Goal: Transaction & Acquisition: Purchase product/service

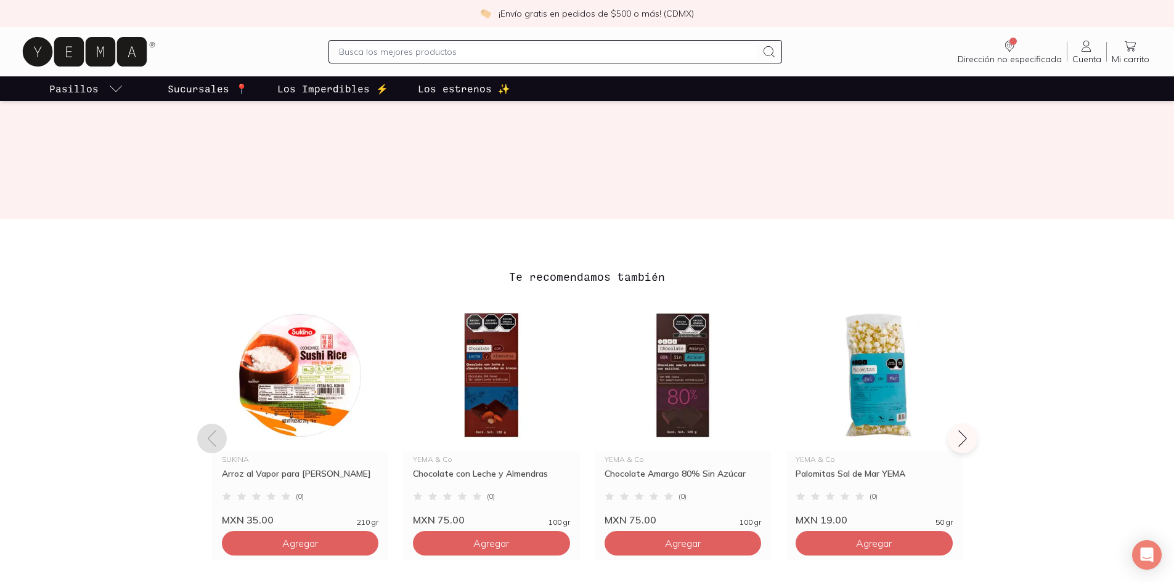
scroll to position [370, 0]
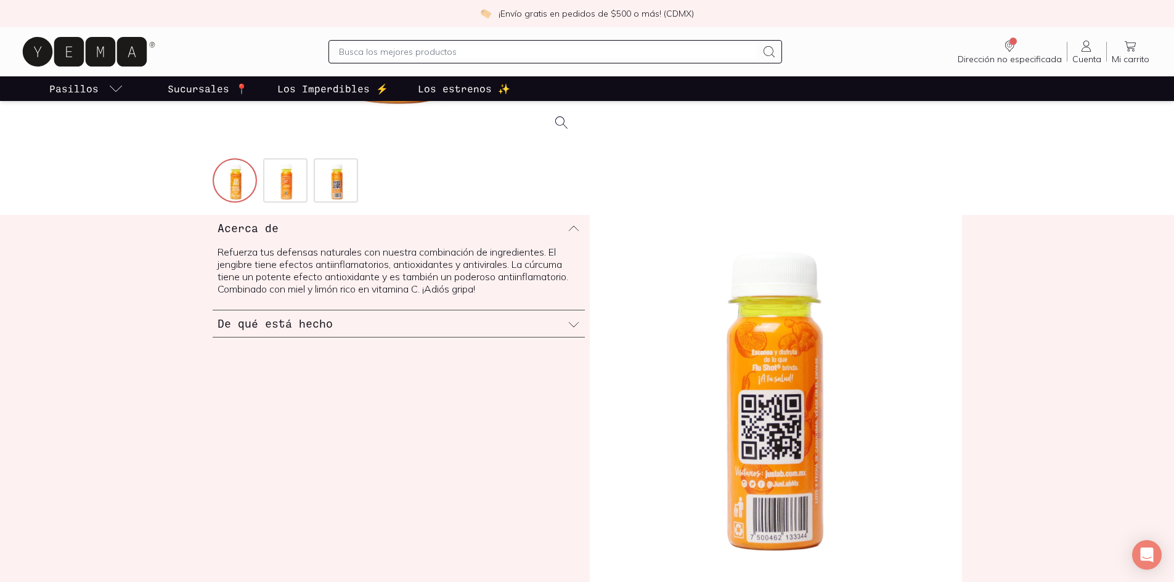
click at [569, 324] on icon at bounding box center [574, 325] width 12 height 12
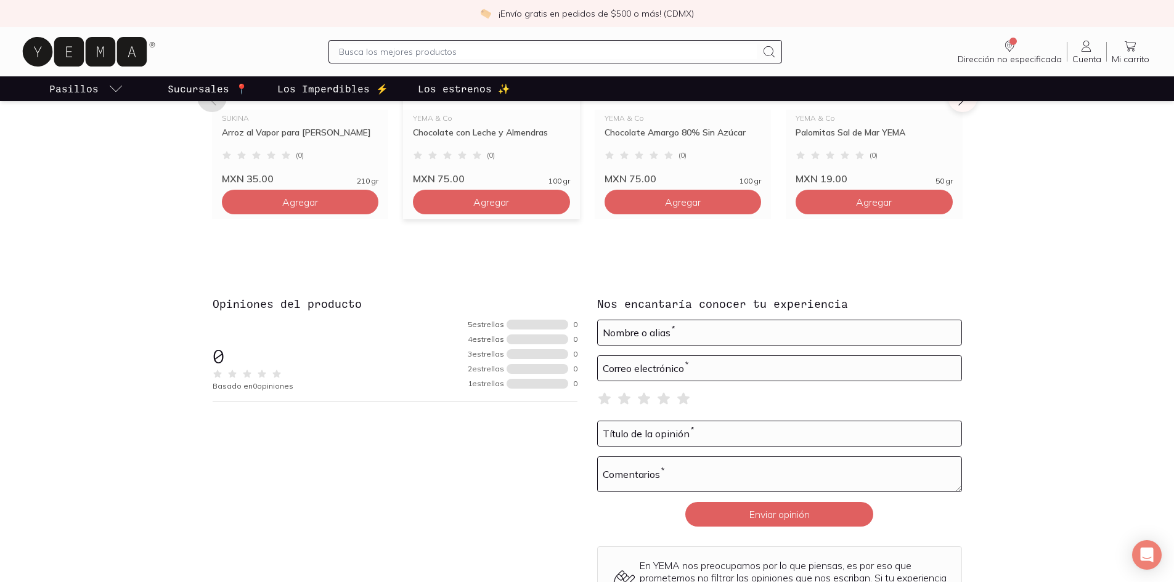
scroll to position [863, 0]
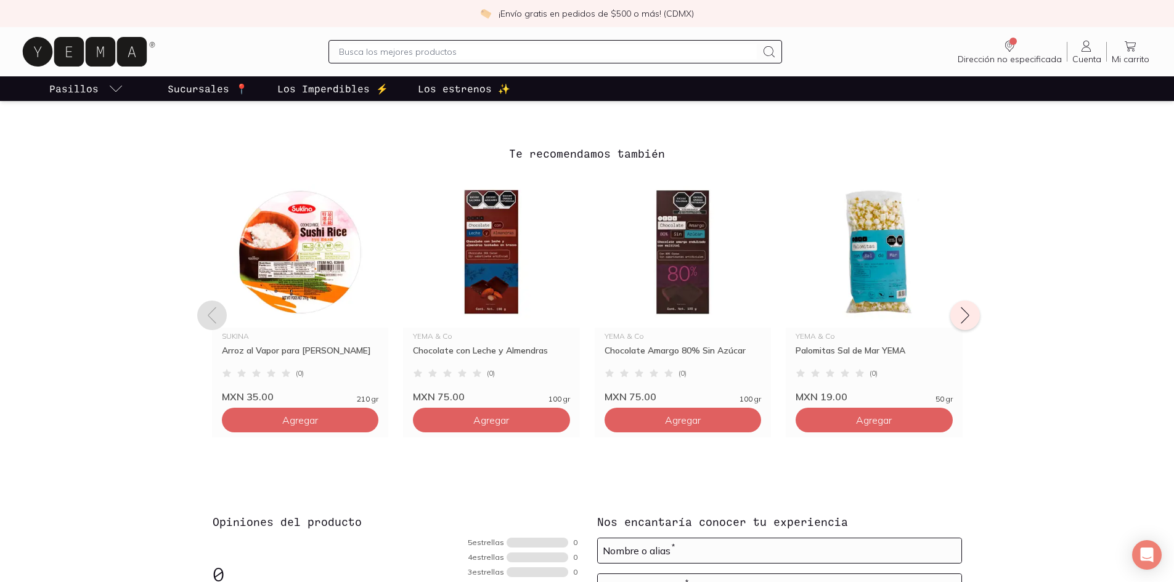
click at [958, 305] on button at bounding box center [965, 316] width 30 height 30
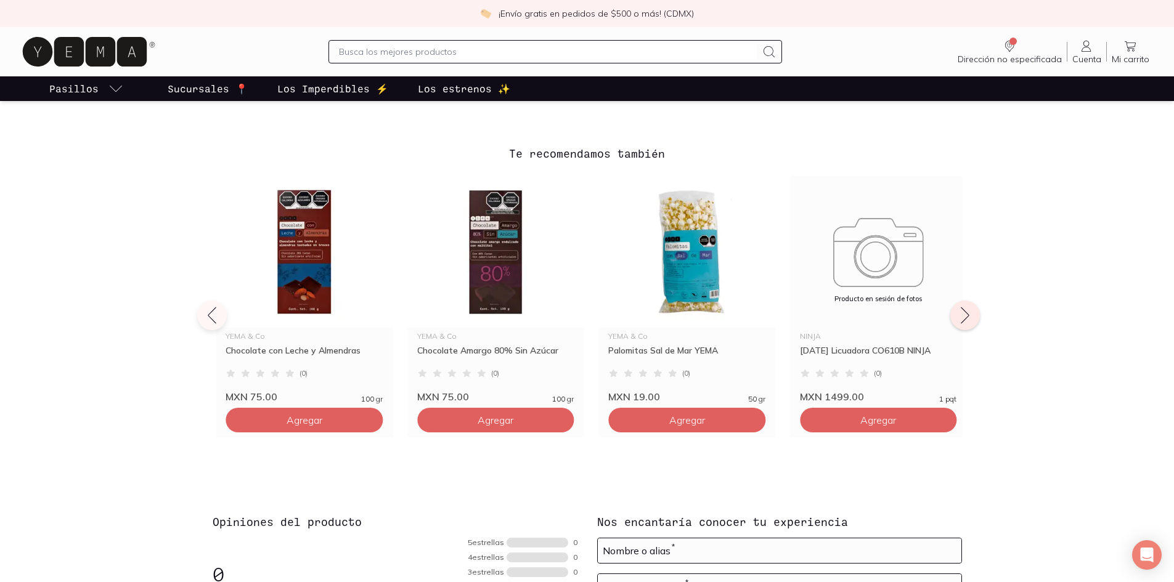
click at [958, 305] on button at bounding box center [965, 316] width 30 height 30
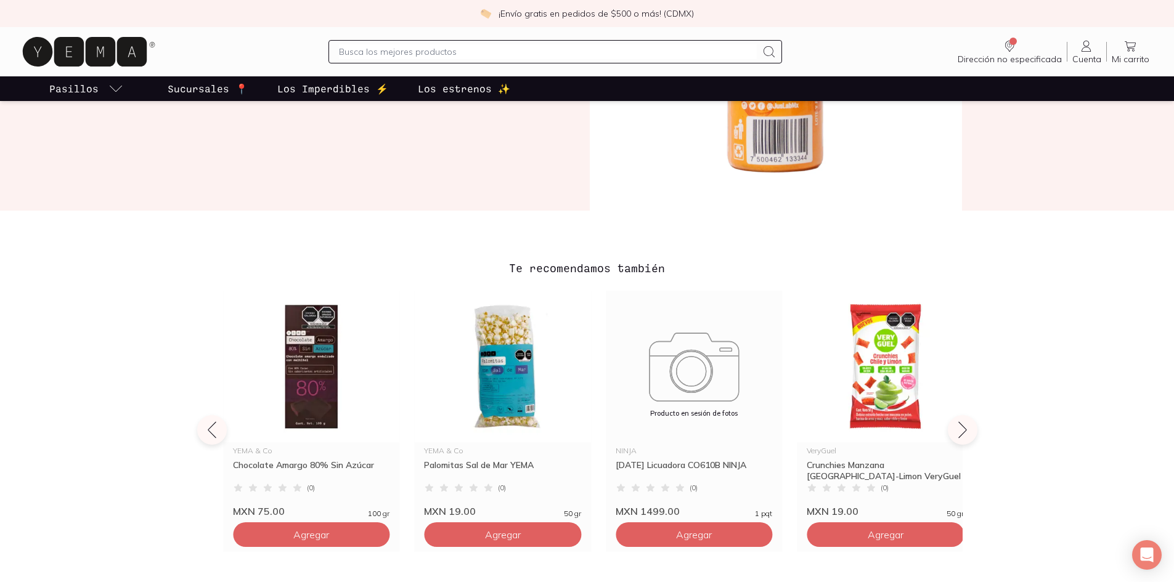
scroll to position [493, 0]
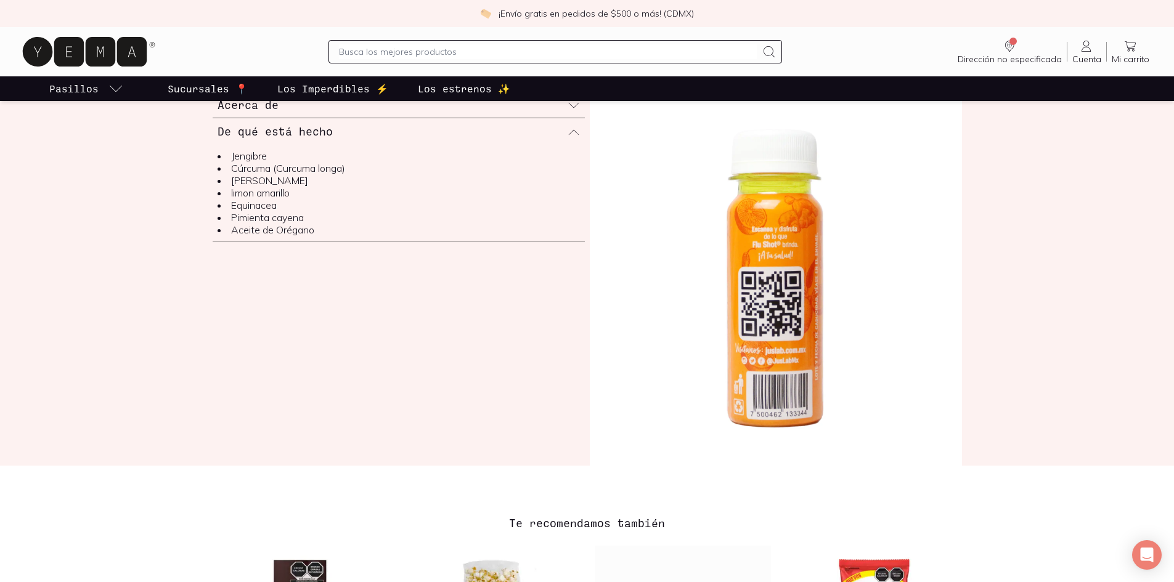
click at [451, 63] on div at bounding box center [555, 51] width 454 height 23
click at [454, 55] on input "text" at bounding box center [548, 51] width 418 height 15
type input "jus flu"
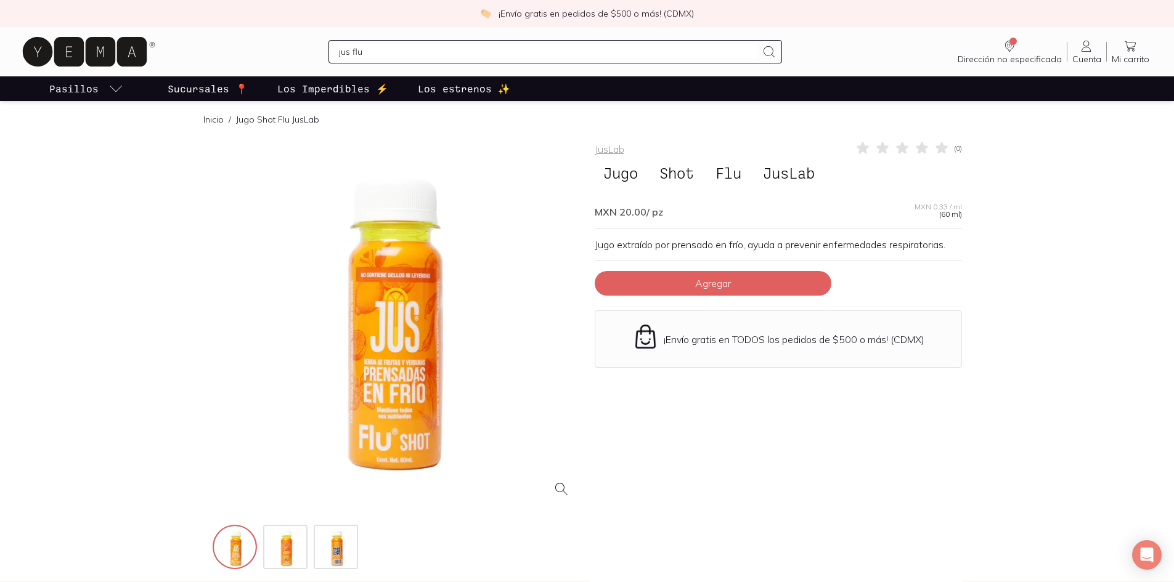
scroll to position [0, 0]
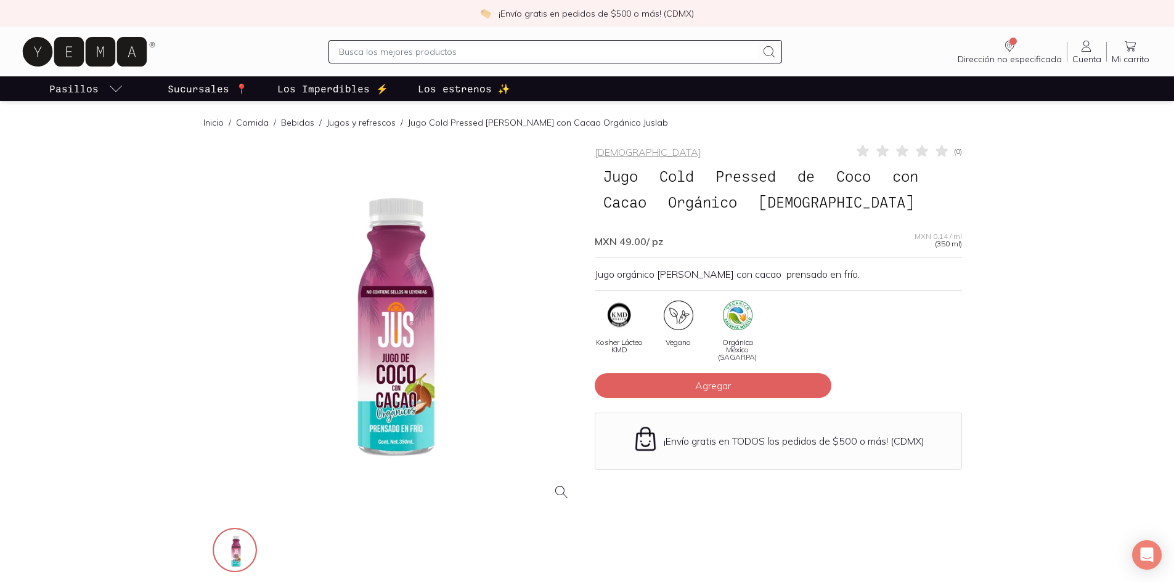
click at [424, 51] on input "text" at bounding box center [548, 51] width 418 height 15
type input "jus"
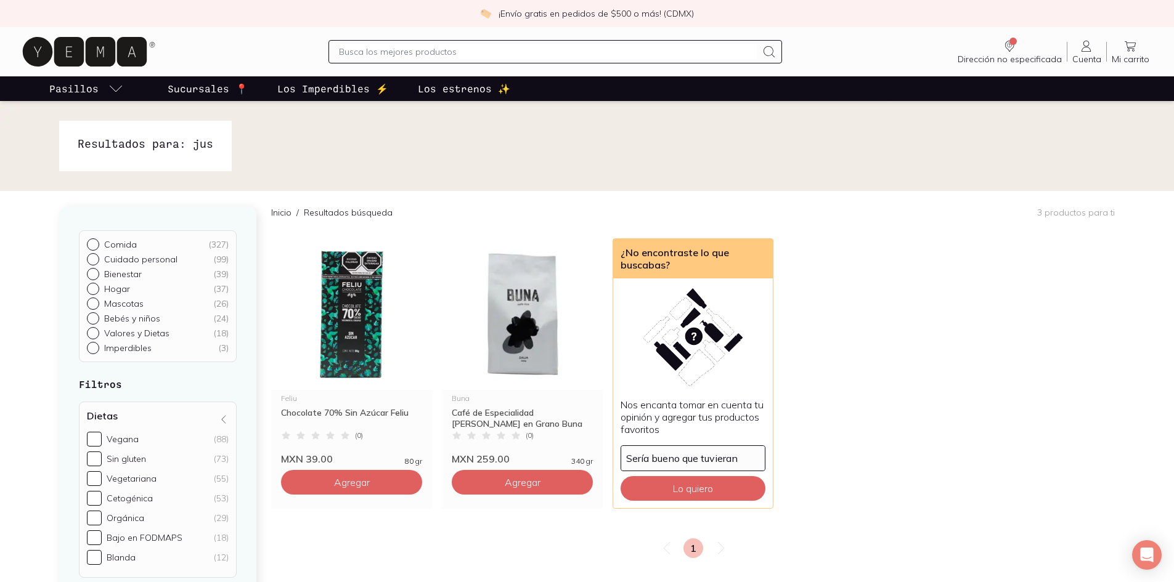
click at [420, 57] on input "text" at bounding box center [548, 51] width 418 height 15
type input "jus flu"
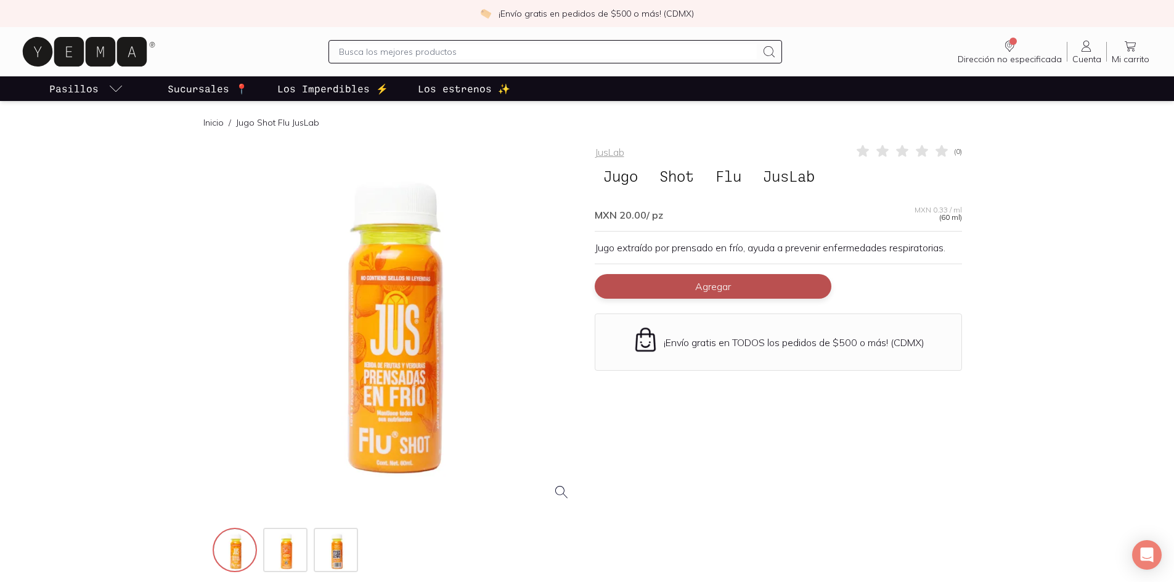
click at [673, 292] on button "Agregar" at bounding box center [713, 286] width 237 height 25
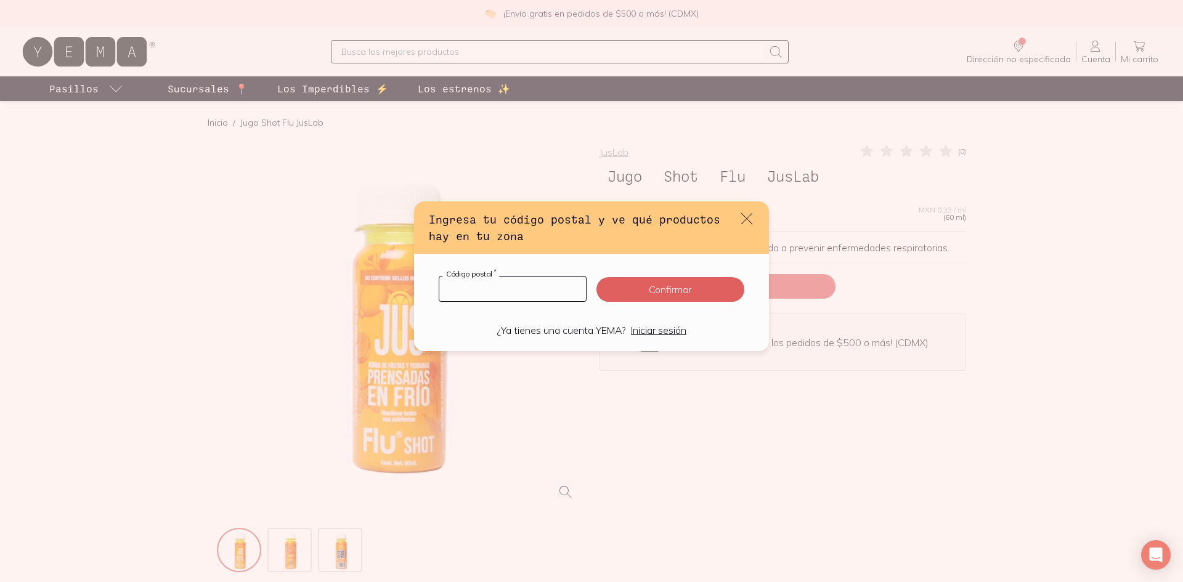
click at [543, 279] on input "default" at bounding box center [512, 289] width 147 height 25
type input "08100"
click at [624, 287] on button "Confirmar" at bounding box center [671, 289] width 148 height 25
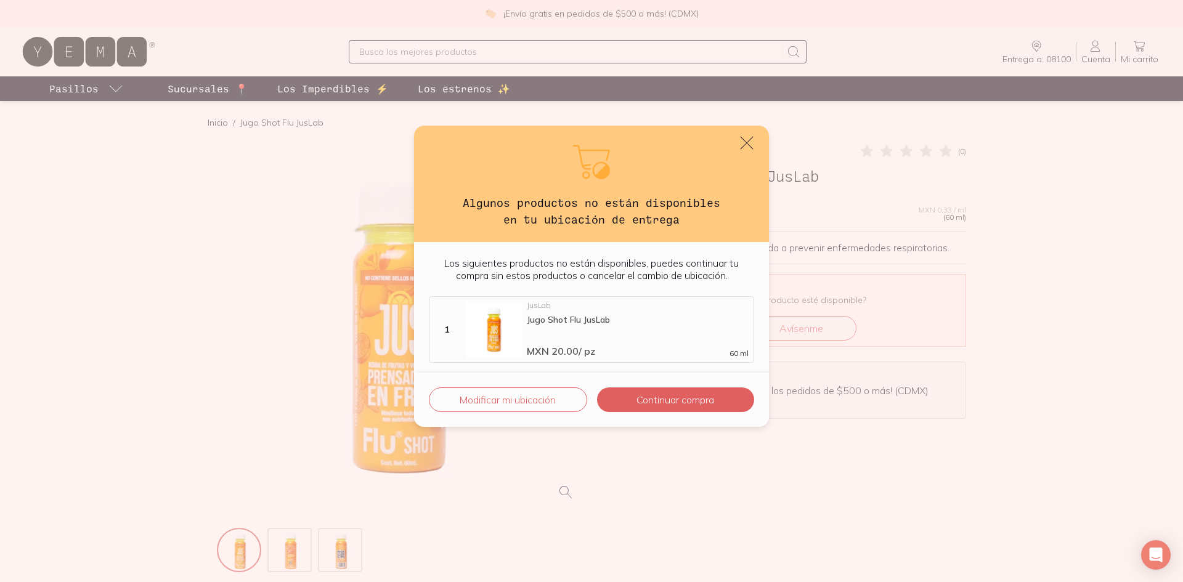
click at [746, 145] on icon "default" at bounding box center [746, 142] width 17 height 17
